Goal: Task Accomplishment & Management: Use online tool/utility

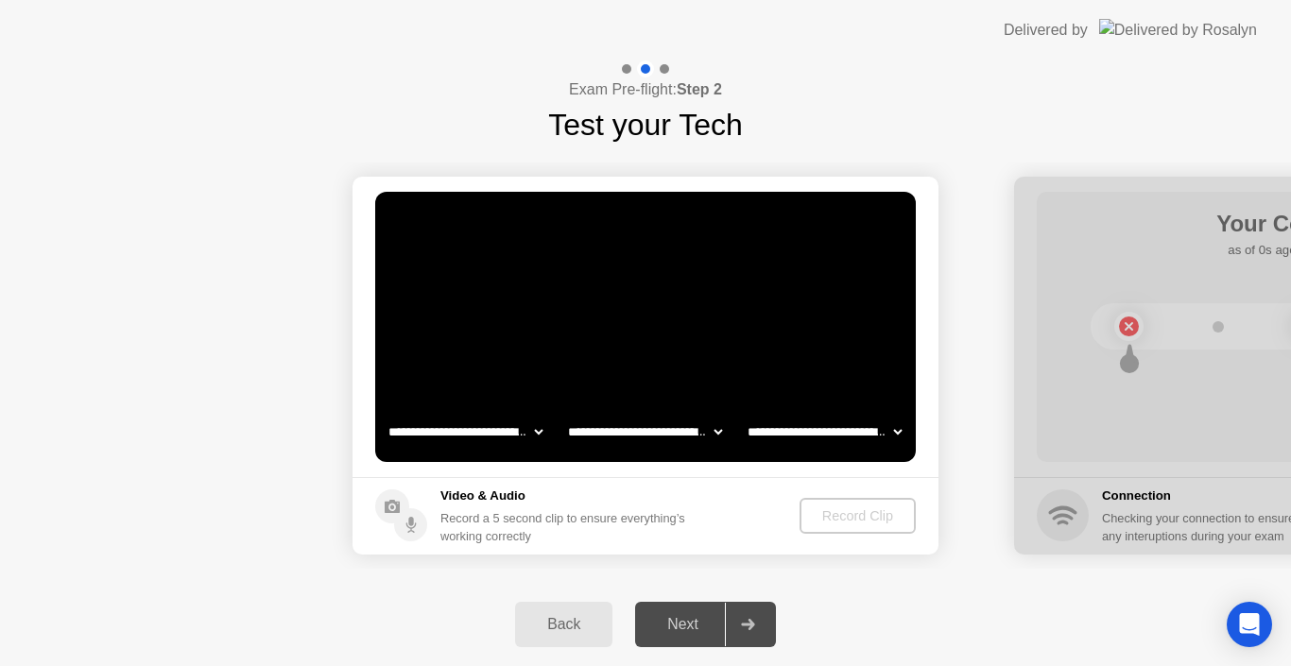
select select "**********"
select select "*******"
click at [805, 91] on div "Exam Pre-flight: Step 2 Test your Tech" at bounding box center [645, 103] width 1291 height 87
click at [508, 526] on div "Record a 5 second clip to ensure everything’s working correctly" at bounding box center [566, 527] width 252 height 36
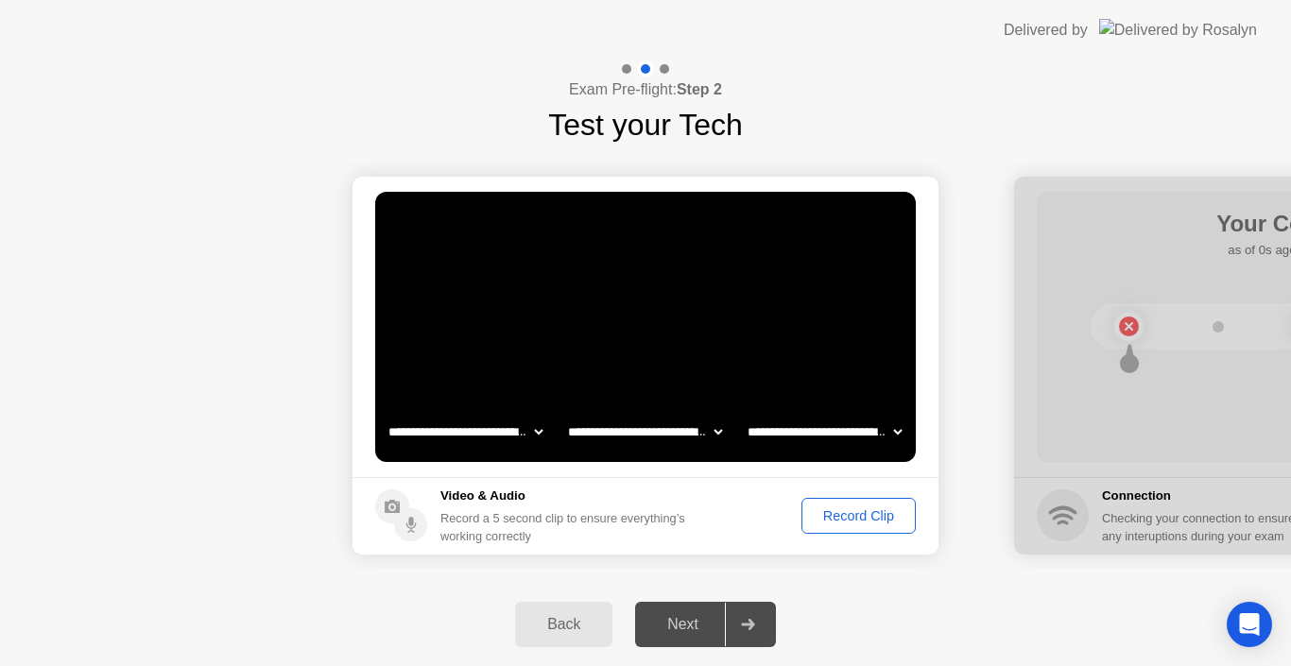
click at [813, 520] on div "Record Clip" at bounding box center [858, 515] width 101 height 15
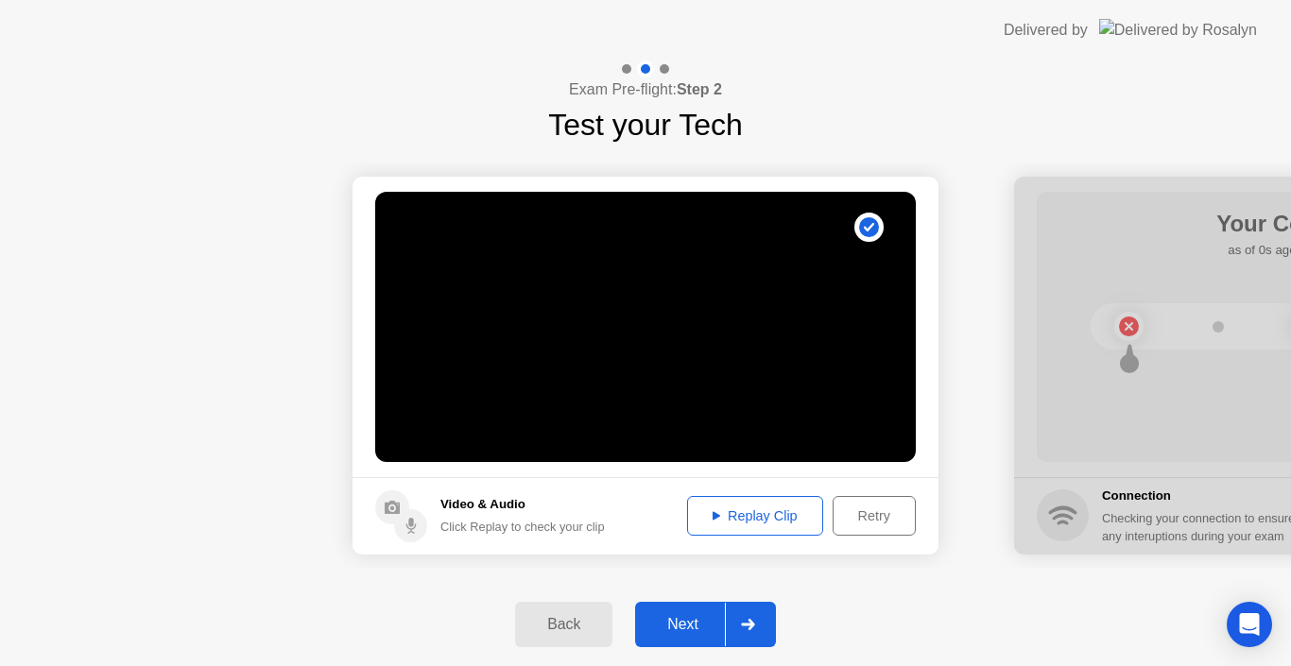
click at [708, 620] on div "Next" at bounding box center [683, 624] width 84 height 17
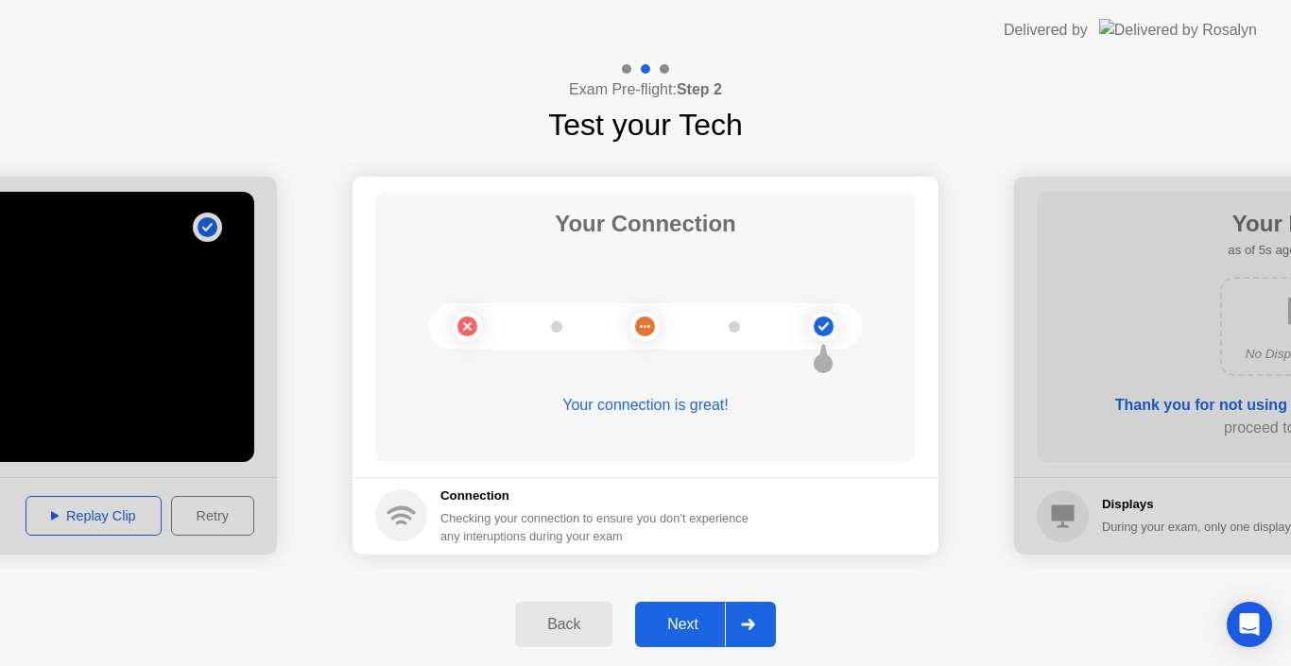
click at [706, 629] on div "Next" at bounding box center [683, 624] width 84 height 17
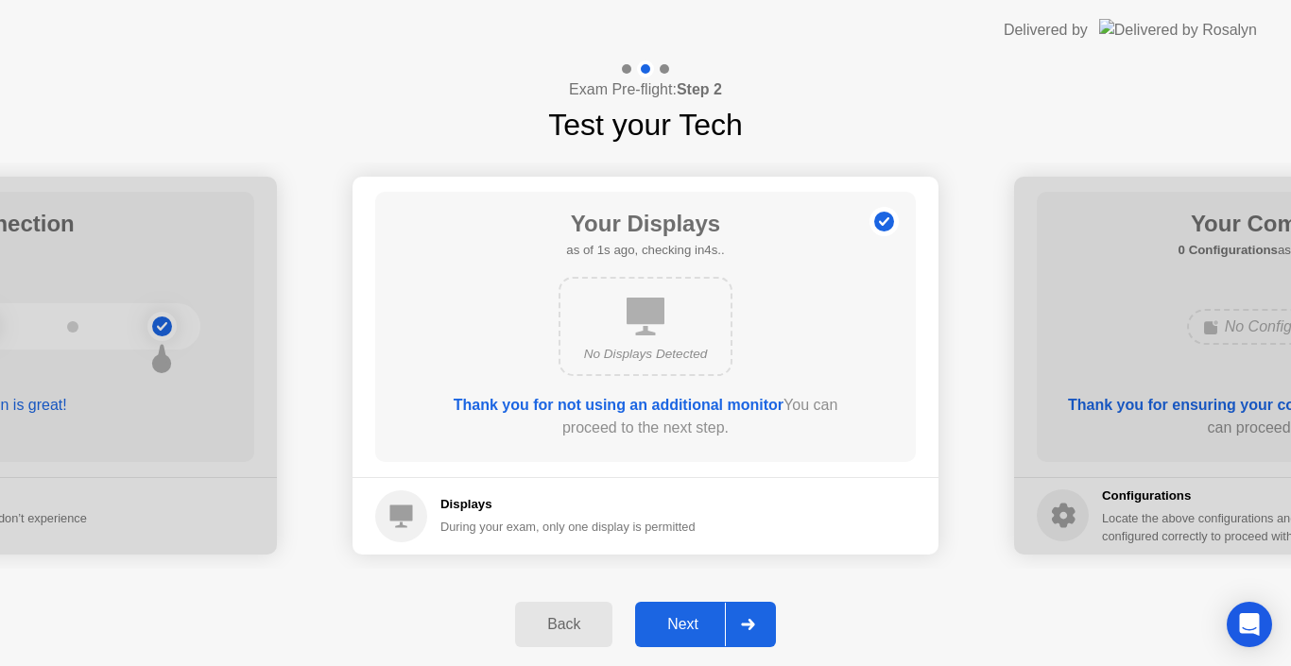
click at [706, 629] on div "Next" at bounding box center [683, 624] width 84 height 17
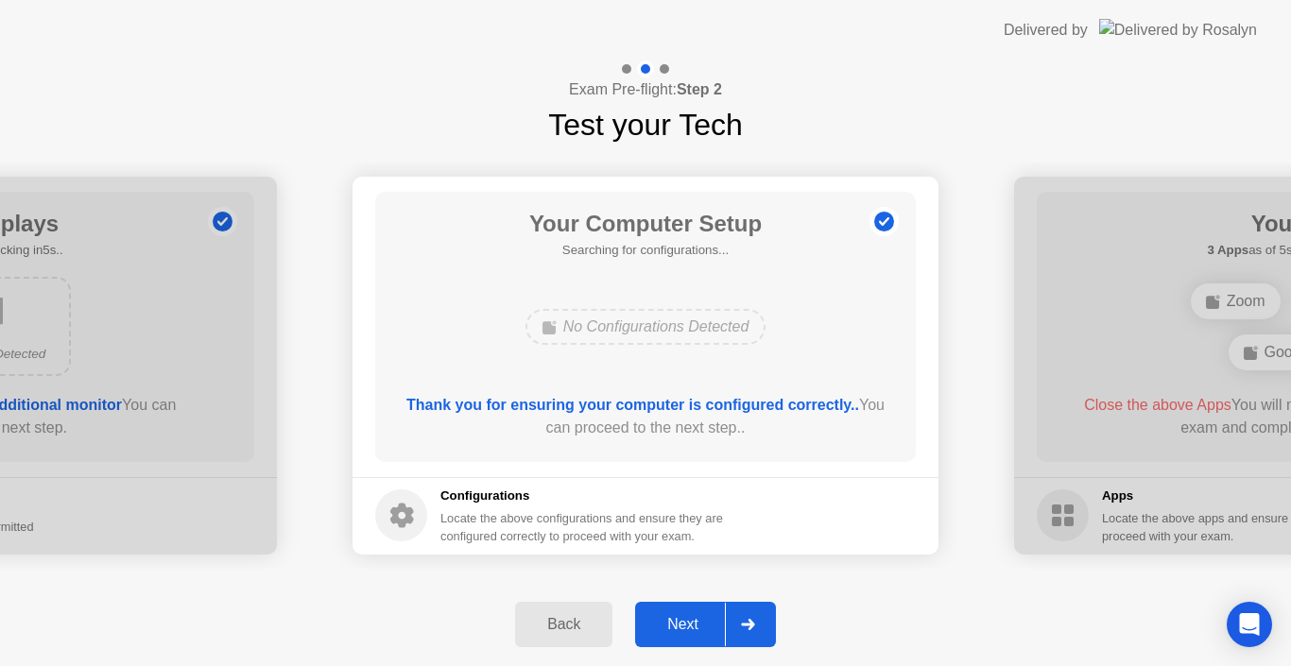
click at [706, 629] on div "Next" at bounding box center [683, 624] width 84 height 17
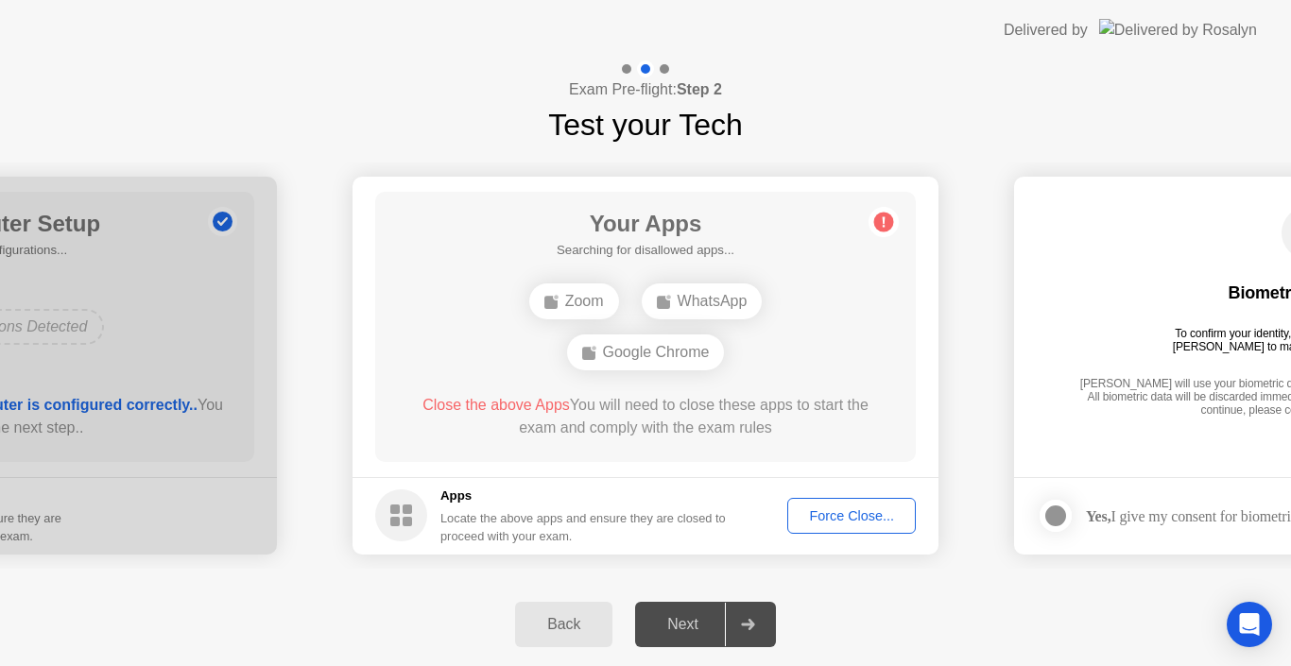
click at [832, 522] on div "Force Close..." at bounding box center [851, 515] width 115 height 15
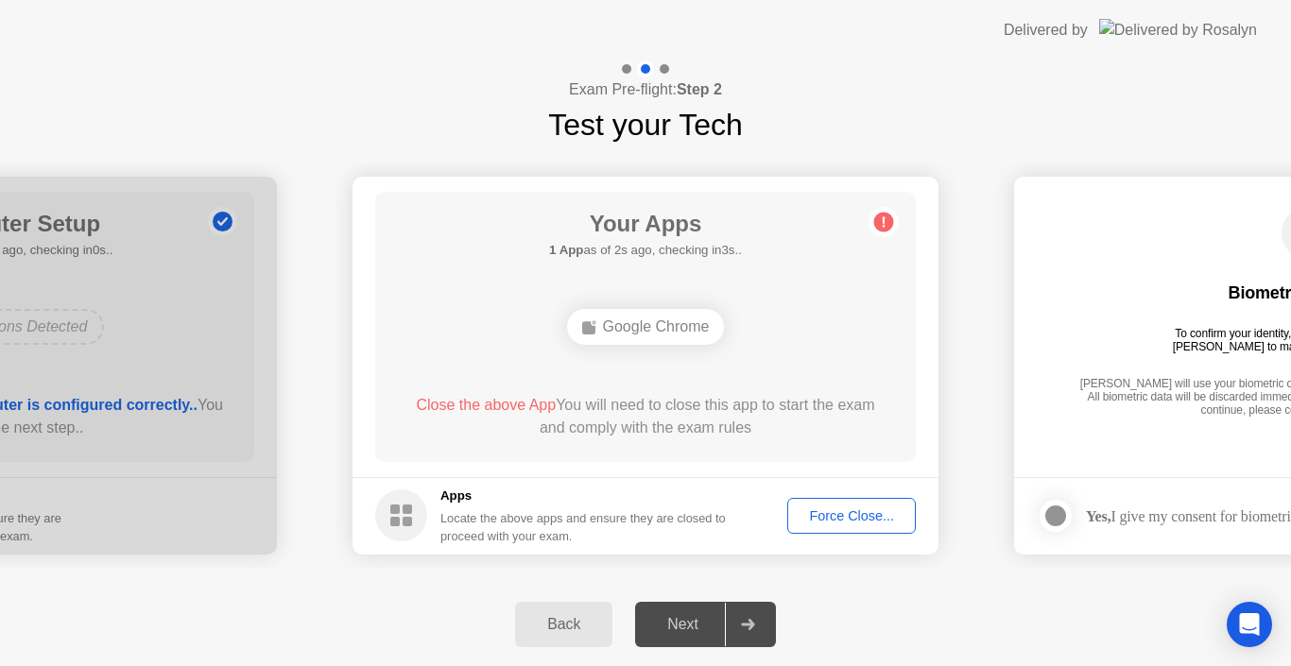
click at [892, 512] on div "Force Close..." at bounding box center [851, 515] width 115 height 15
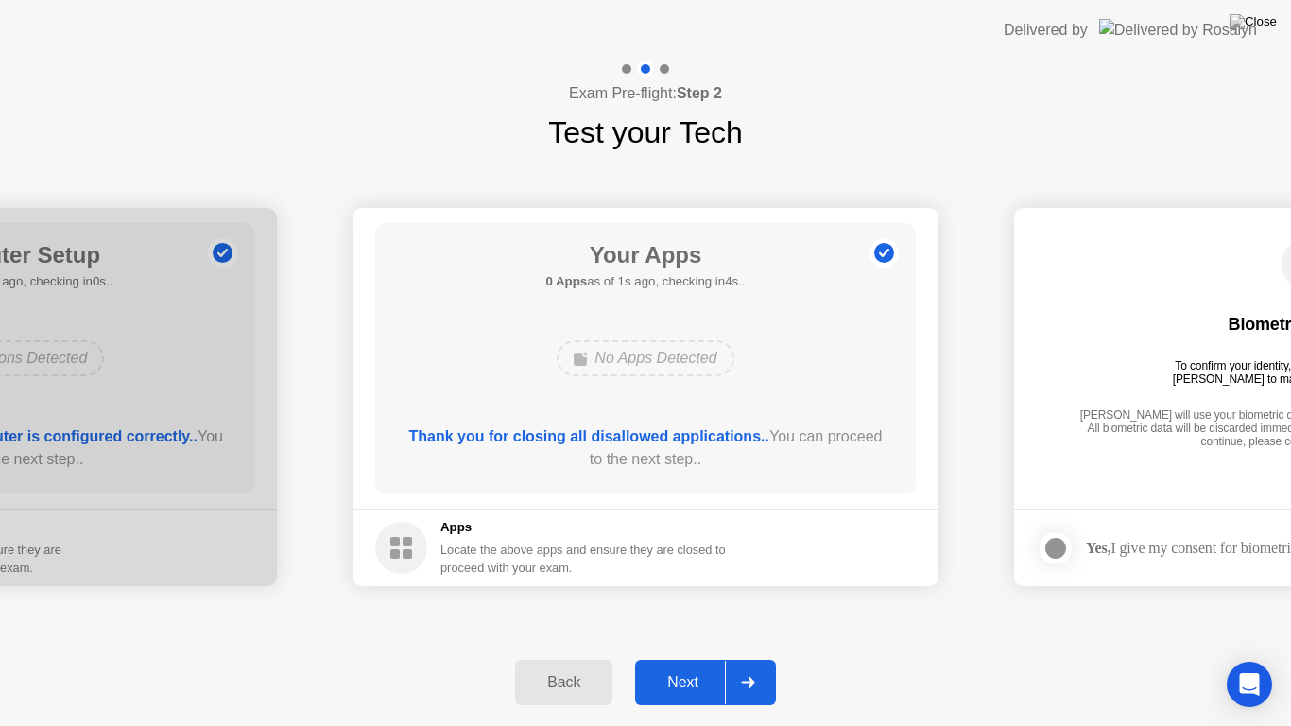
click at [697, 665] on div "Next" at bounding box center [683, 682] width 84 height 17
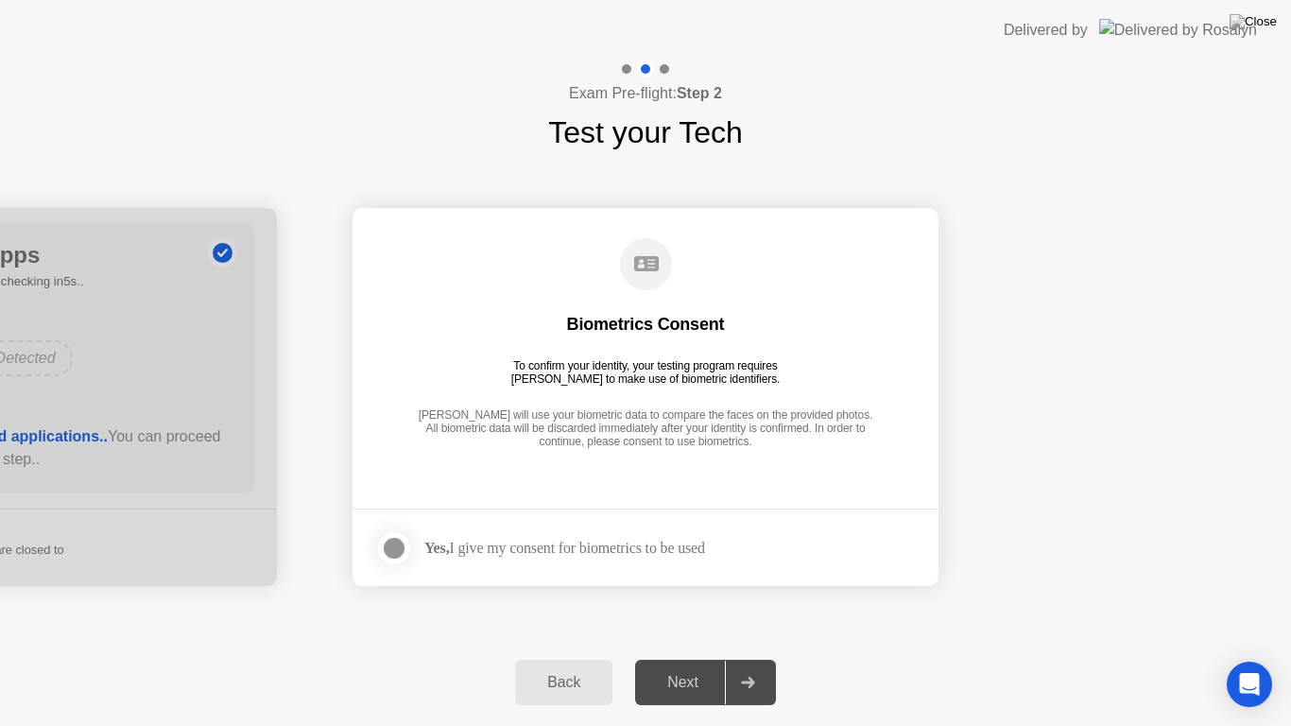
click at [383, 547] on div at bounding box center [394, 548] width 23 height 23
click at [707, 665] on div "Next" at bounding box center [683, 682] width 84 height 17
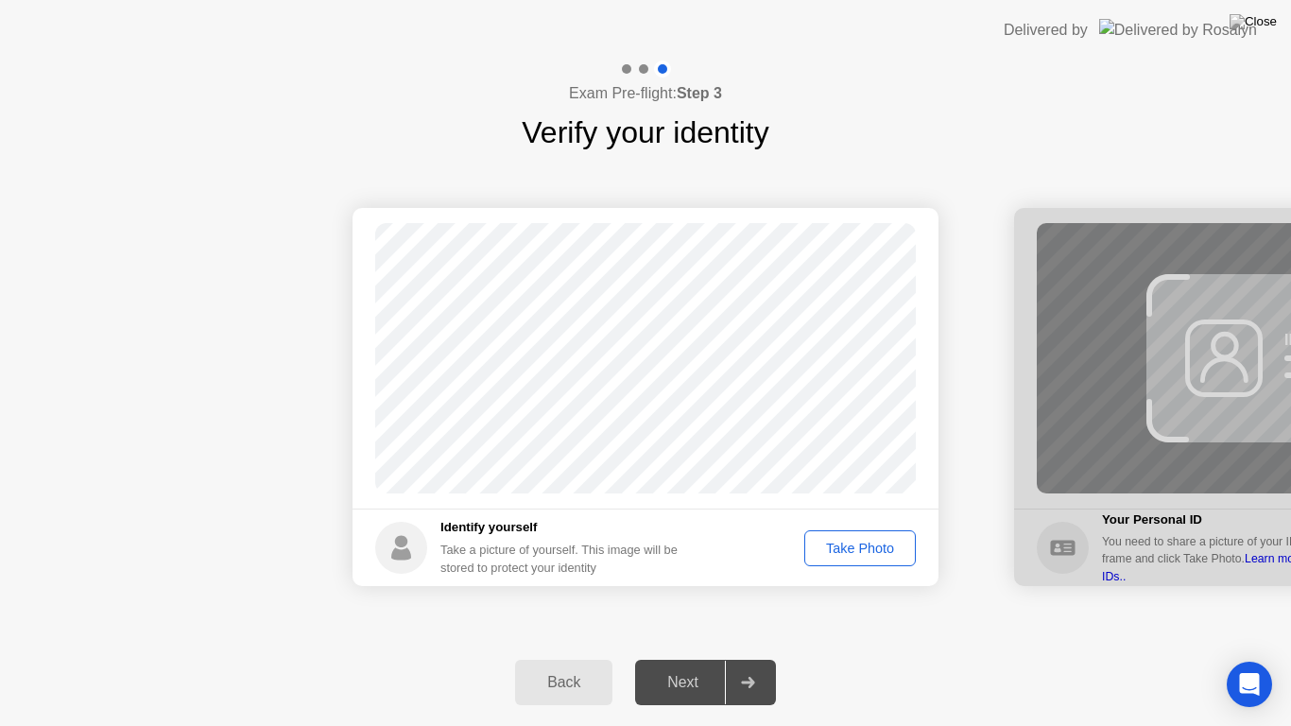
click at [858, 545] on div "Take Photo" at bounding box center [860, 548] width 98 height 15
click at [733, 665] on div at bounding box center [747, 682] width 45 height 43
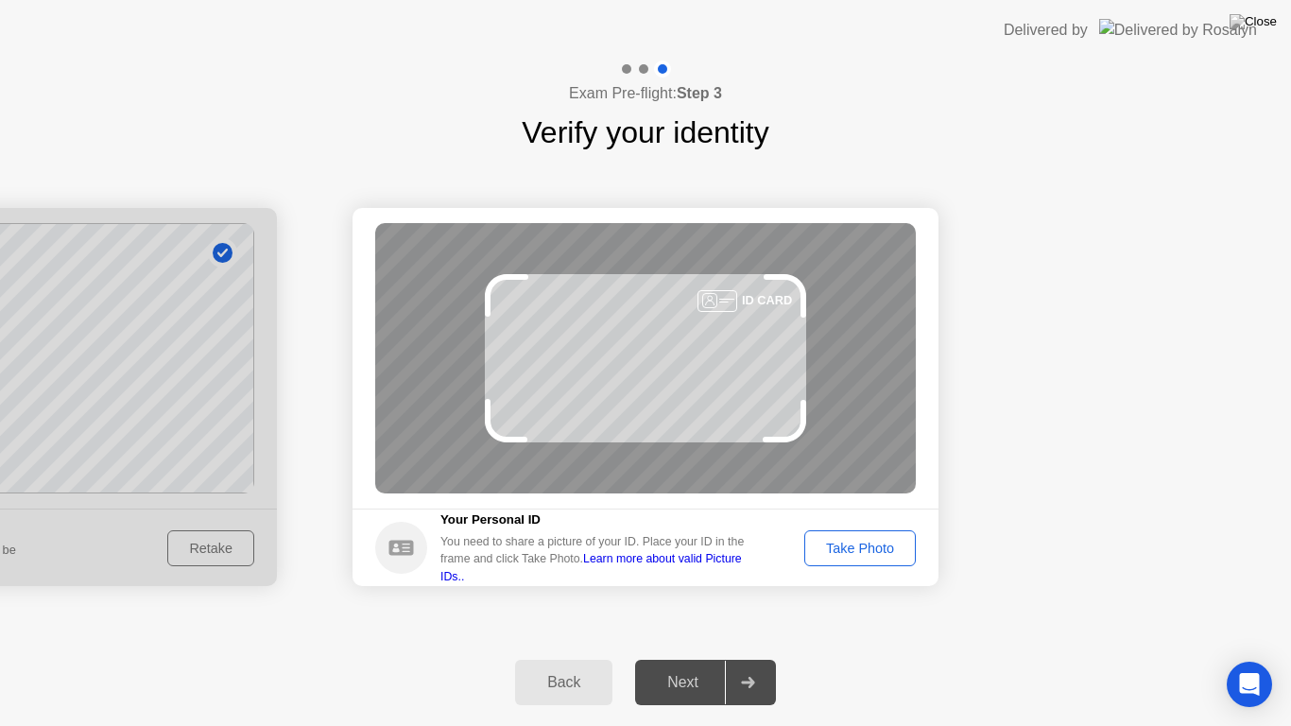
click at [877, 555] on div "Take Photo" at bounding box center [860, 548] width 98 height 15
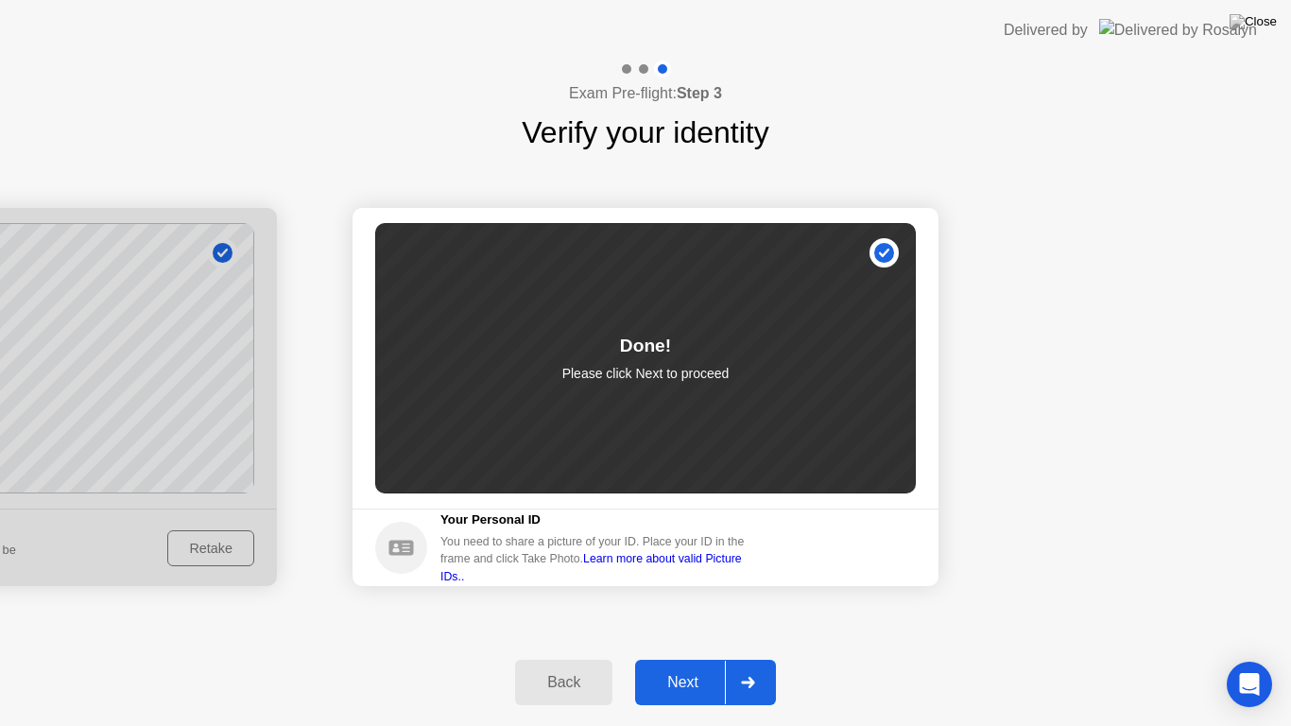
click at [679, 665] on div "Next" at bounding box center [683, 682] width 84 height 17
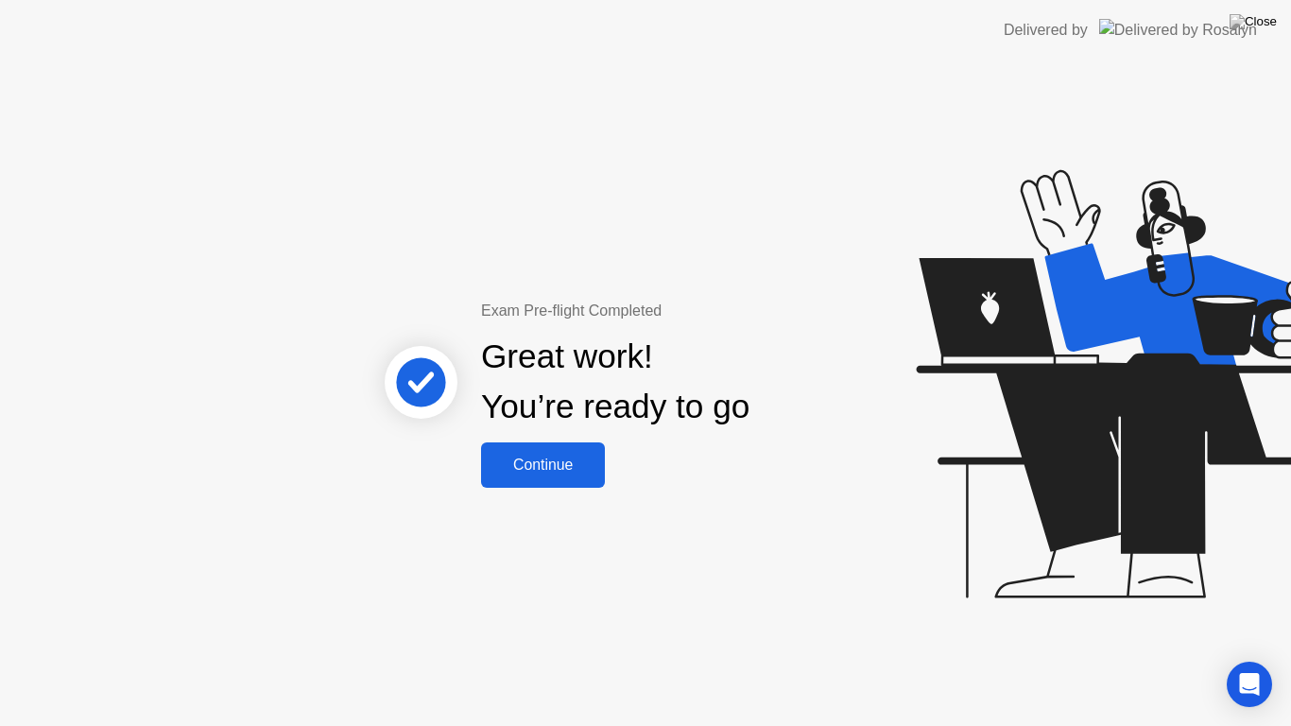
click at [533, 466] on div "Continue" at bounding box center [543, 464] width 112 height 17
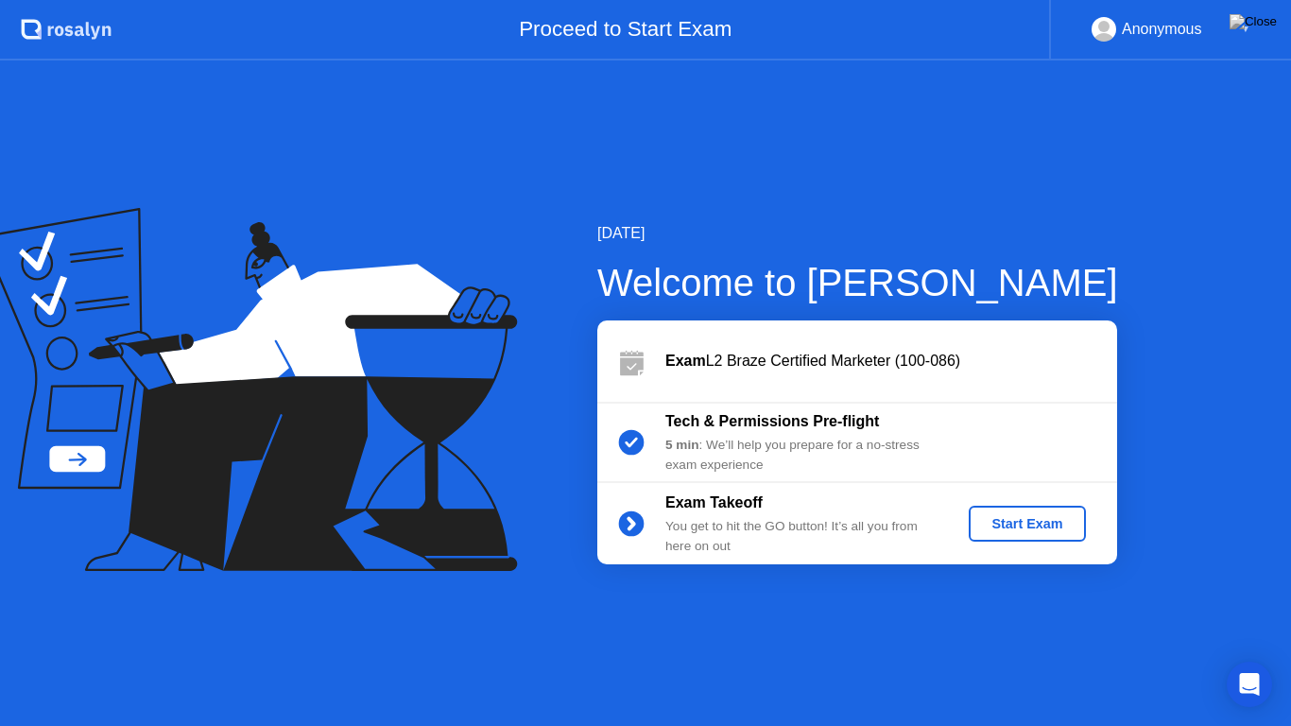
click at [1062, 508] on button "Start Exam" at bounding box center [1027, 524] width 116 height 36
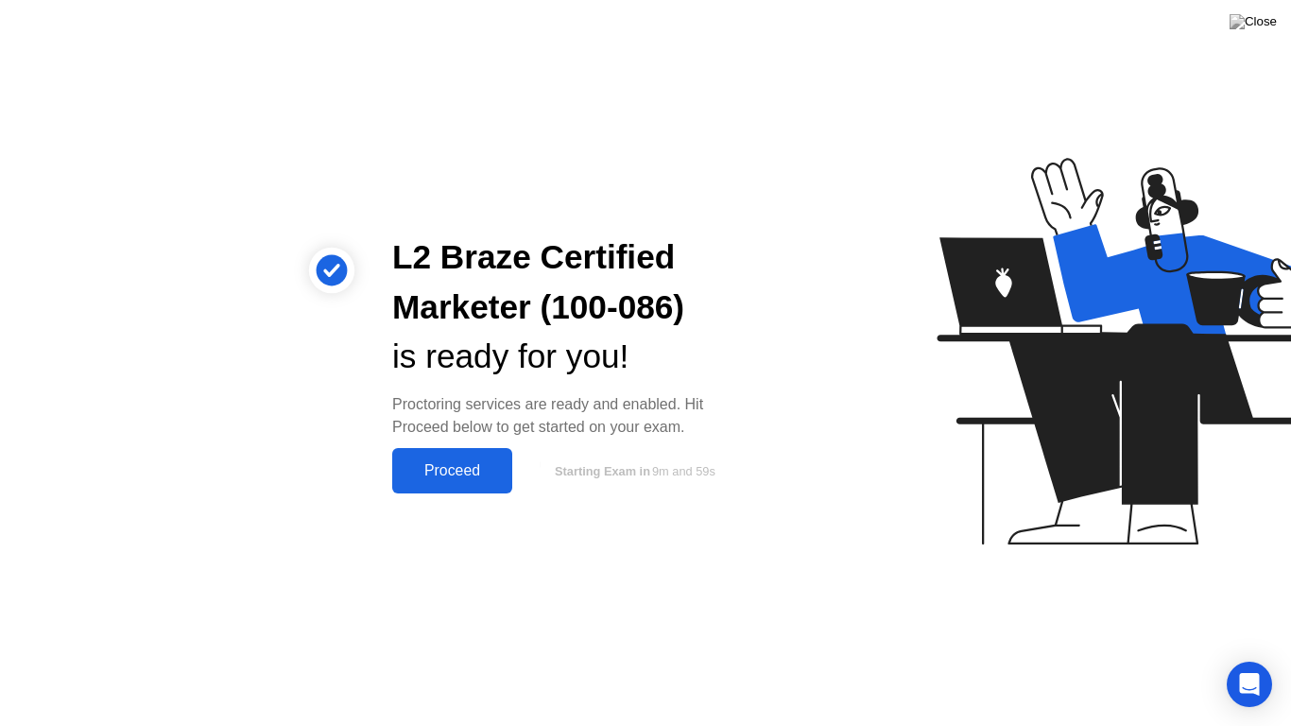
click at [422, 462] on div "Proceed" at bounding box center [452, 470] width 109 height 17
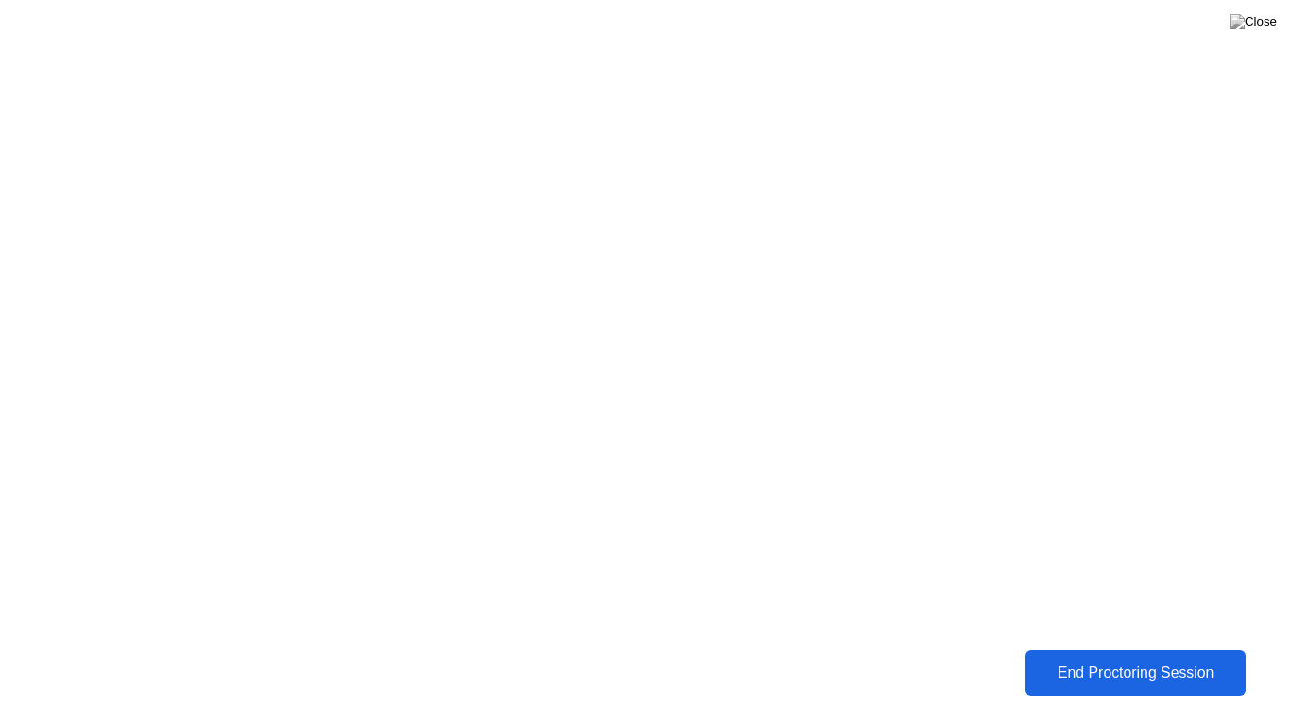
click at [1083, 665] on div "End Proctoring Session" at bounding box center [1135, 672] width 209 height 17
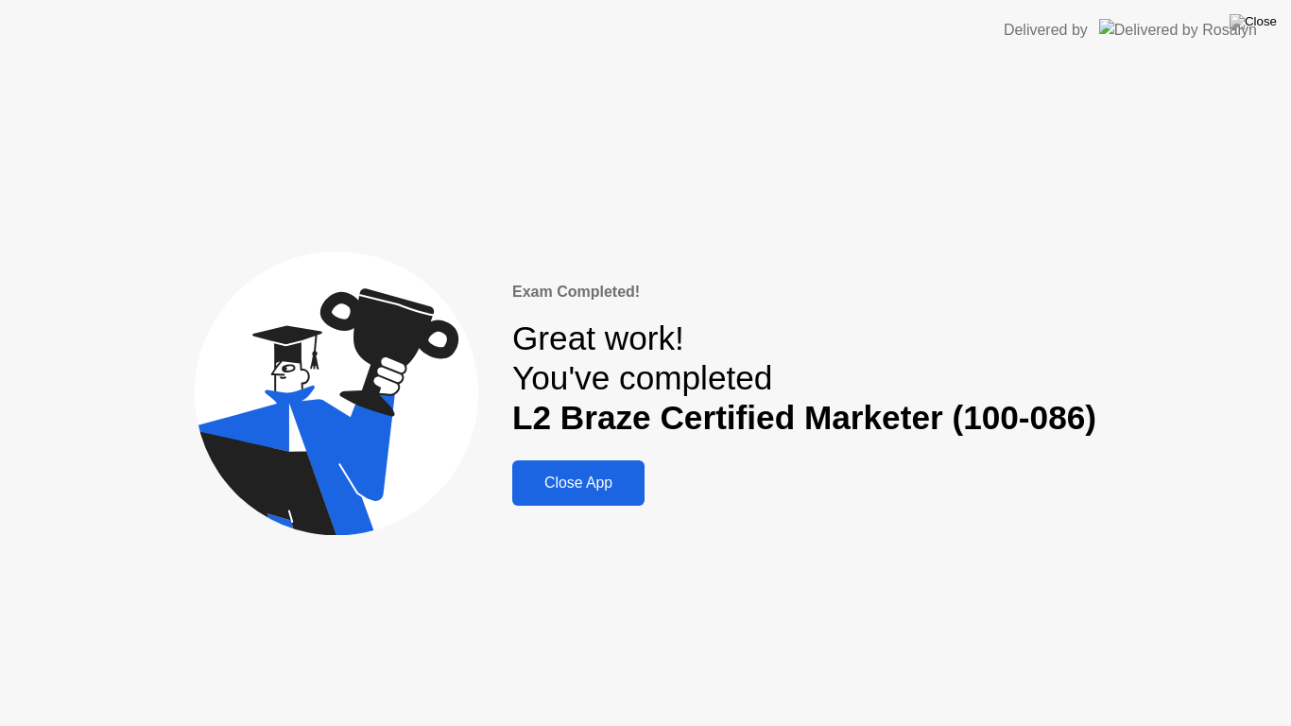
click at [570, 480] on div "Close App" at bounding box center [578, 482] width 121 height 17
